Goal: Information Seeking & Learning: Learn about a topic

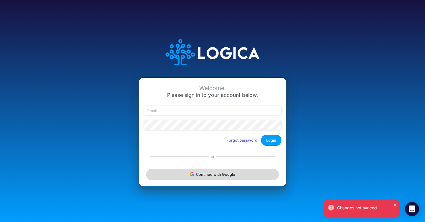
click at [213, 176] on button "Continue with Google" at bounding box center [212, 174] width 132 height 11
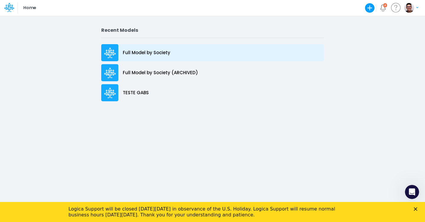
click at [163, 50] on p "Full Model by Society" at bounding box center [146, 53] width 47 height 7
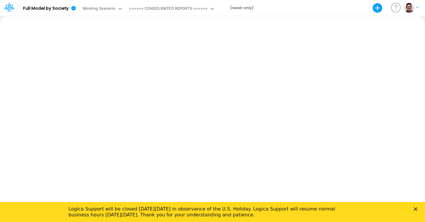
click at [416, 208] on icon "Close" at bounding box center [415, 210] width 4 height 4
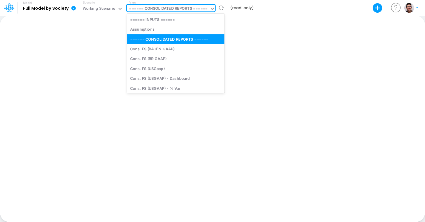
click at [194, 9] on div "====== CONSOLIDATED REPORTS ======" at bounding box center [168, 9] width 78 height 7
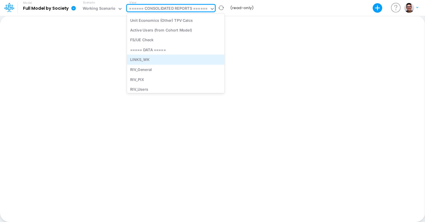
scroll to position [927, 0]
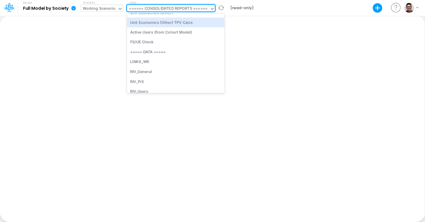
click at [114, 10] on div "Working Scenario" at bounding box center [99, 9] width 33 height 7
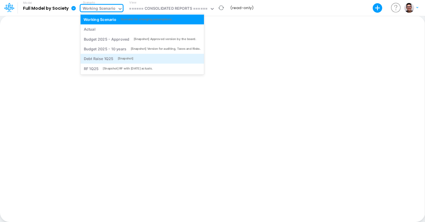
click at [136, 61] on div "Debt Raise 1Q25 [Snapshot]" at bounding box center [142, 59] width 117 height 6
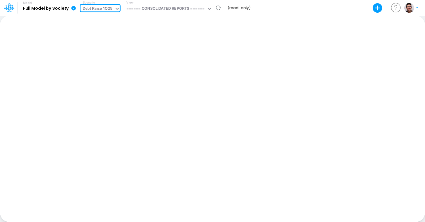
click at [114, 6] on div "Debt Raise 1Q25" at bounding box center [98, 9] width 34 height 9
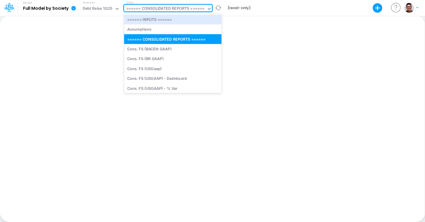
click at [178, 8] on div "====== CONSOLIDATED REPORTS ======" at bounding box center [165, 9] width 78 height 7
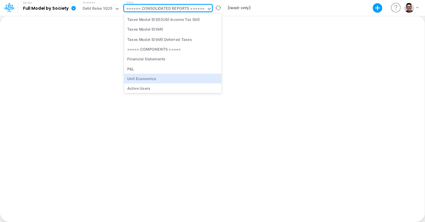
scroll to position [1356, 0]
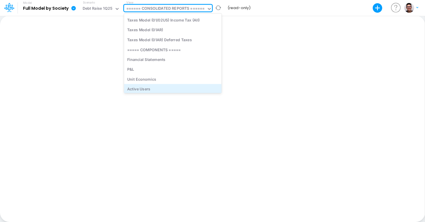
click at [174, 92] on div "Active Users" at bounding box center [172, 89] width 97 height 10
